Goal: Find contact information: Find contact information

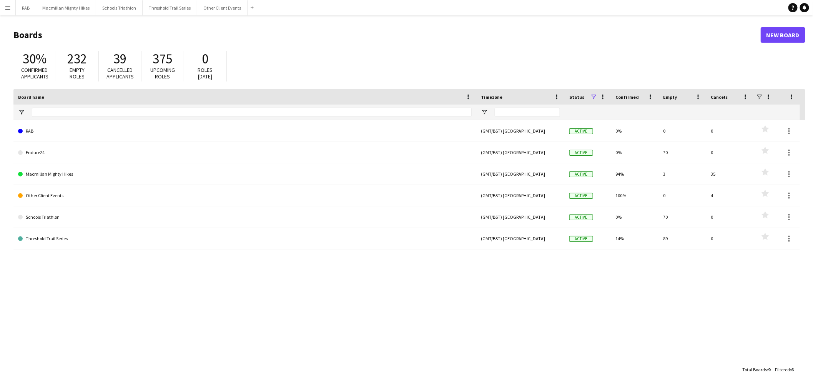
click at [165, 306] on div "RAB (GMT/BST) [GEOGRAPHIC_DATA] Active 0% 0 0 Favourites Endure24 (GMT/BST) [GE…" at bounding box center [409, 241] width 792 height 242
click at [226, 10] on button "Other Client Events Close" at bounding box center [222, 7] width 50 height 15
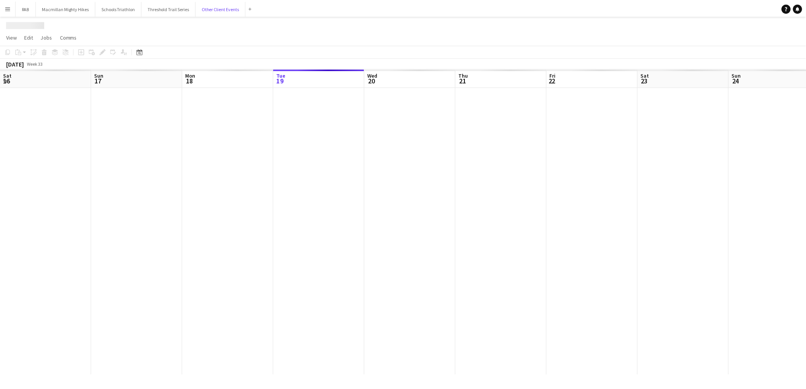
scroll to position [0, 183]
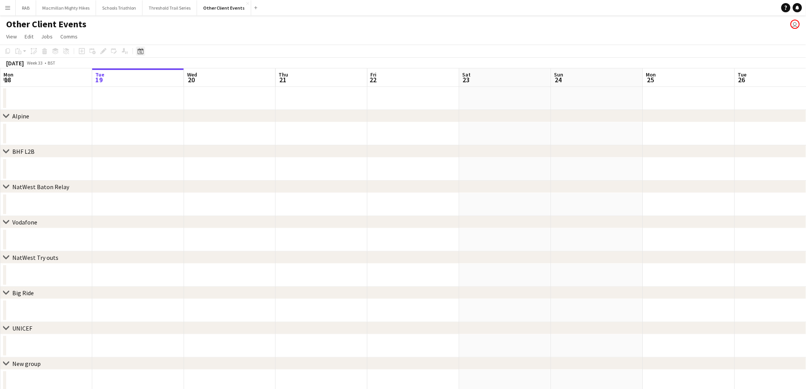
click at [141, 53] on icon "Date picker" at bounding box center [141, 51] width 6 height 6
click at [189, 80] on span "Previous month" at bounding box center [187, 77] width 15 height 15
click at [196, 79] on span "Next month" at bounding box center [202, 77] width 15 height 15
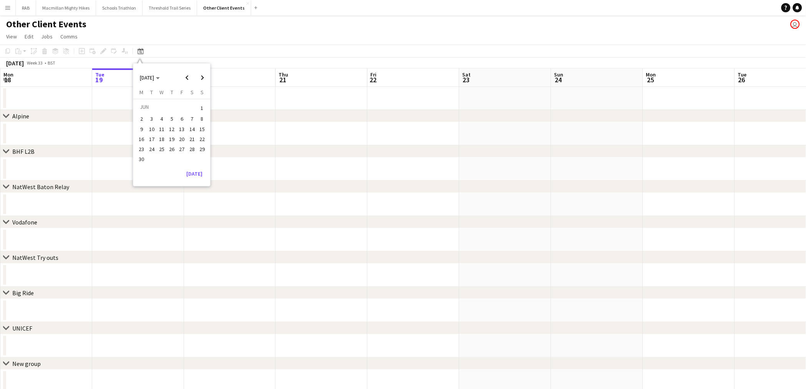
click at [200, 129] on span "15" at bounding box center [202, 129] width 9 height 9
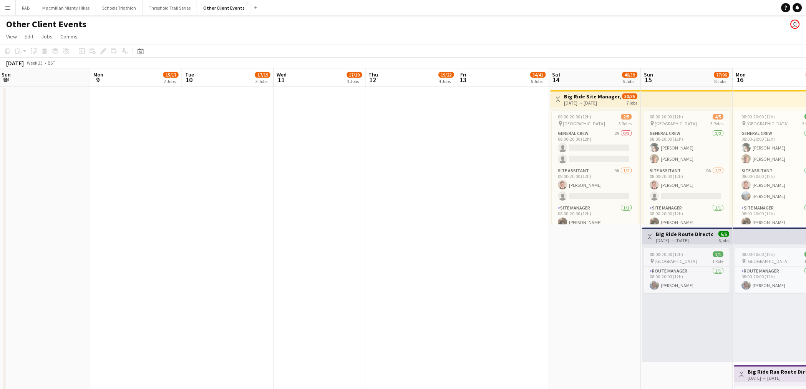
drag, startPoint x: 221, startPoint y: 213, endPoint x: 347, endPoint y: 193, distance: 127.6
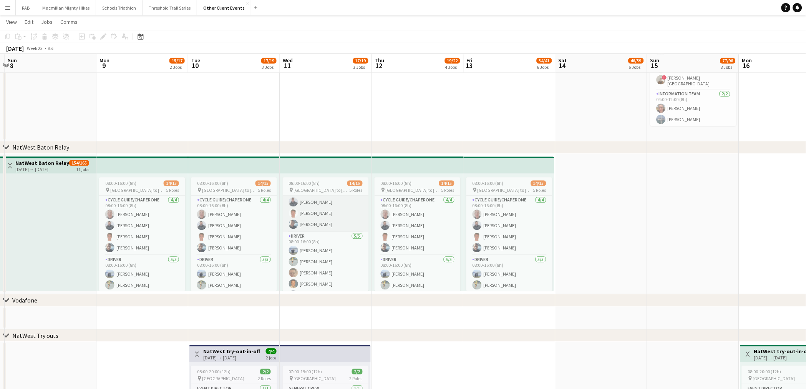
scroll to position [43, 0]
click at [329, 256] on app-card-role "Driver [DATE] 08:00-16:00 (8h) [PERSON_NAME] [PERSON_NAME] [PERSON_NAME] [PERSO…" at bounding box center [326, 248] width 86 height 71
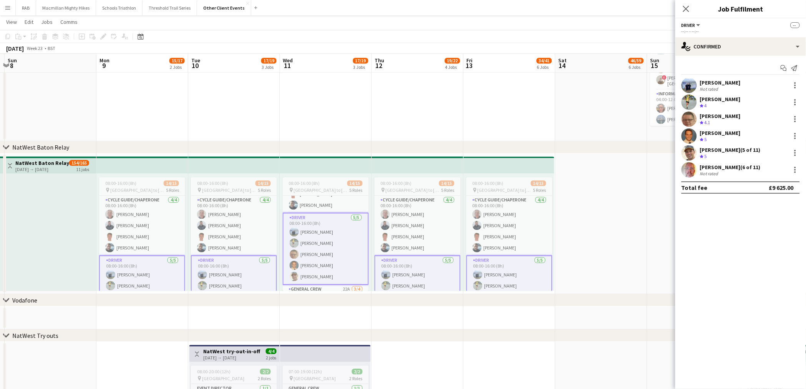
click at [693, 154] on app-user-avatar at bounding box center [689, 152] width 15 height 15
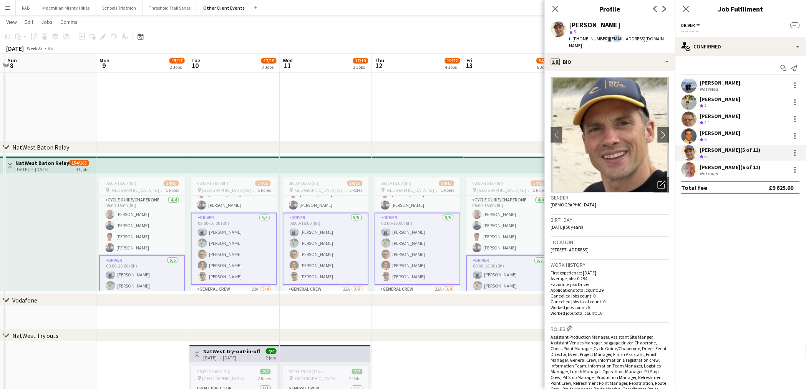
drag, startPoint x: 610, startPoint y: 38, endPoint x: 616, endPoint y: 37, distance: 6.4
click at [616, 37] on span "| [EMAIL_ADDRESS][DOMAIN_NAME]" at bounding box center [618, 42] width 97 height 13
click at [613, 37] on span "| [EMAIL_ADDRESS][DOMAIN_NAME]" at bounding box center [618, 42] width 97 height 13
drag, startPoint x: 608, startPoint y: 38, endPoint x: 645, endPoint y: 39, distance: 36.1
click at [645, 39] on span "| [EMAIL_ADDRESS][DOMAIN_NAME]" at bounding box center [618, 42] width 97 height 13
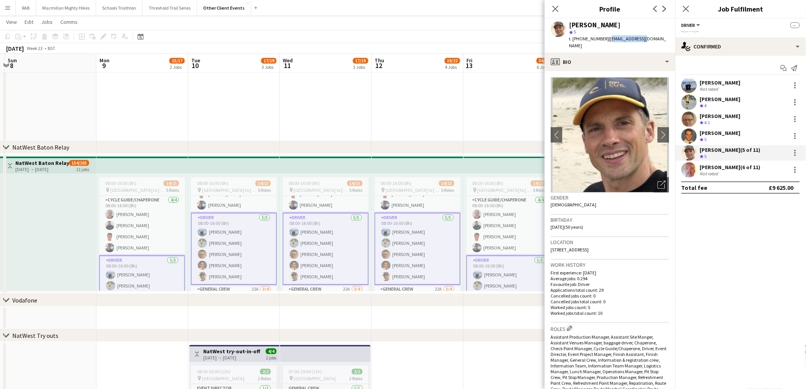
copy span "[EMAIL_ADDRESS][DOMAIN_NAME]"
